Goal: Task Accomplishment & Management: Use online tool/utility

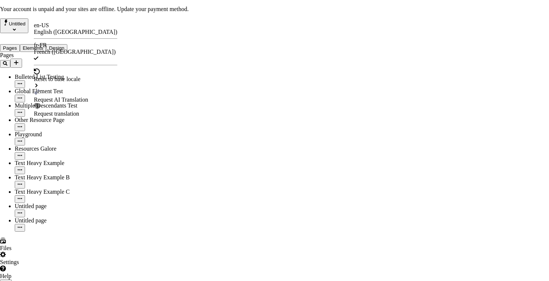
click at [60, 89] on div "Request AI Translation" at bounding box center [75, 96] width 83 height 14
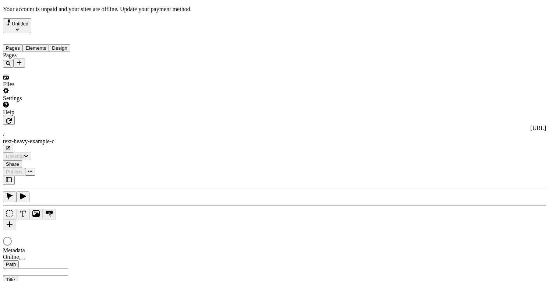
type input "/text-heavy-example-c"
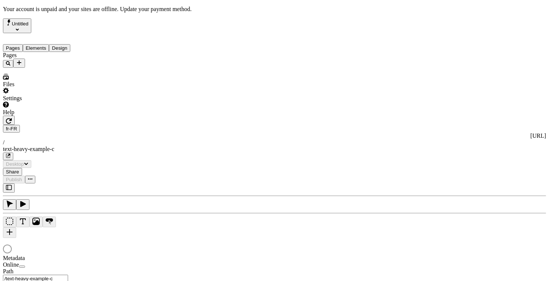
type input "Text Heavy Example C"
click at [92, 244] on div at bounding box center [274, 249] width 543 height 10
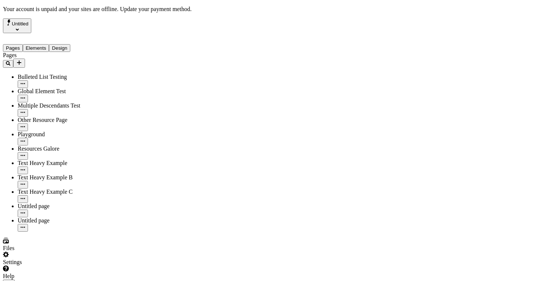
drag, startPoint x: 9, startPoint y: 152, endPoint x: 24, endPoint y: 145, distance: 16.1
click at [31, 18] on button "Untitled" at bounding box center [17, 25] width 28 height 15
